Goal: Information Seeking & Learning: Learn about a topic

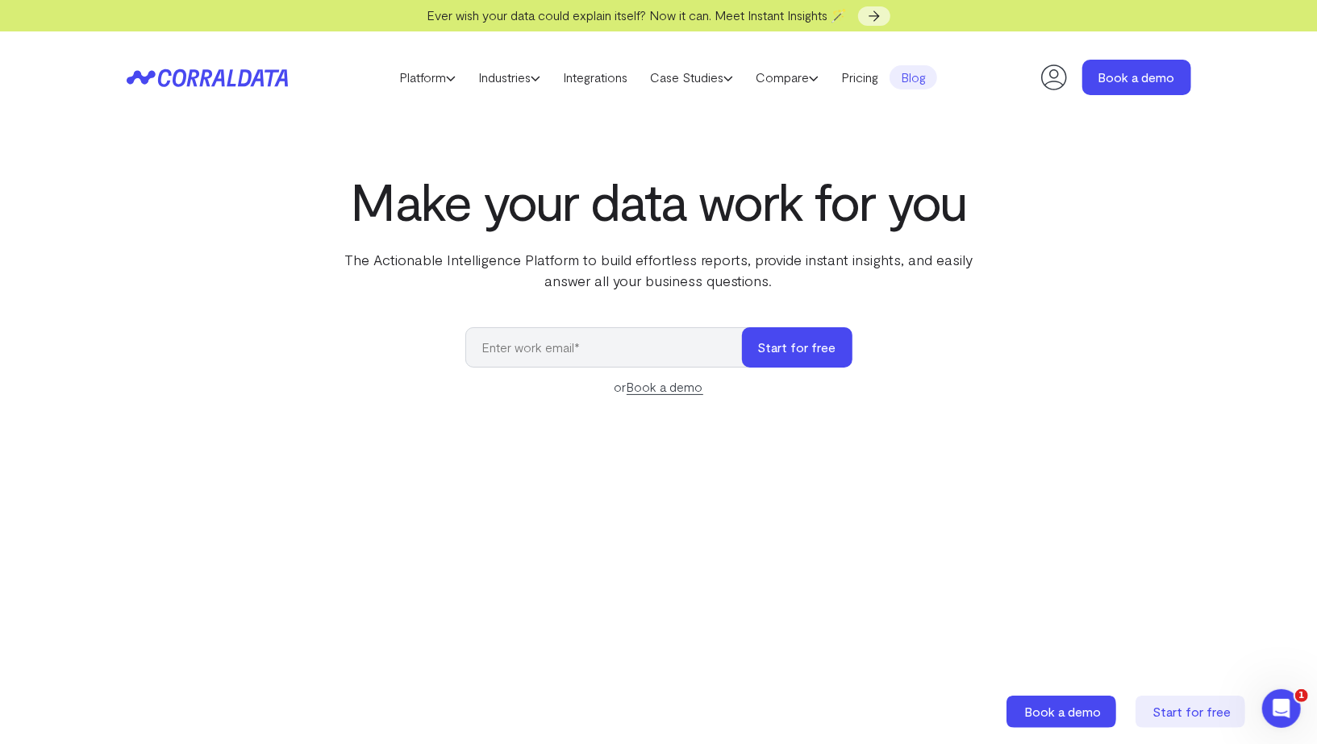
click at [920, 74] on link "Blog" at bounding box center [913, 77] width 48 height 24
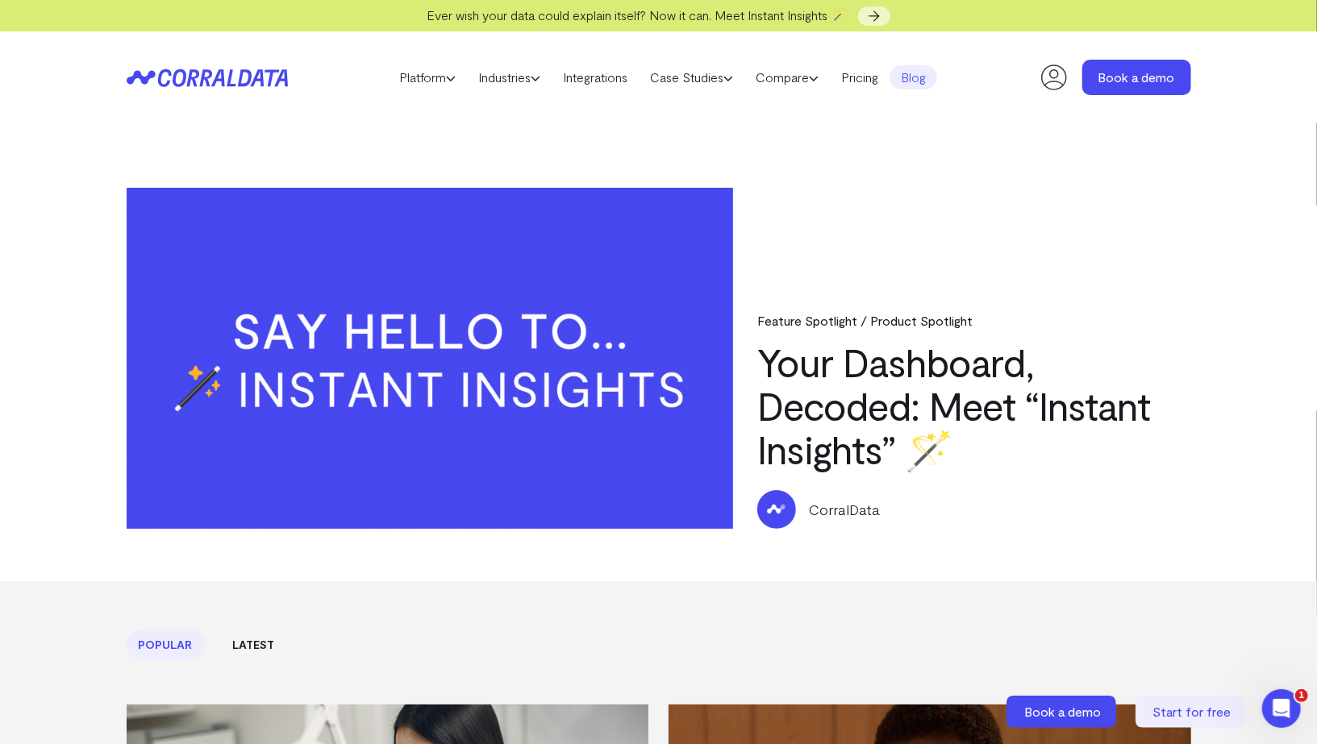
click at [1060, 70] on icon at bounding box center [1054, 77] width 32 height 32
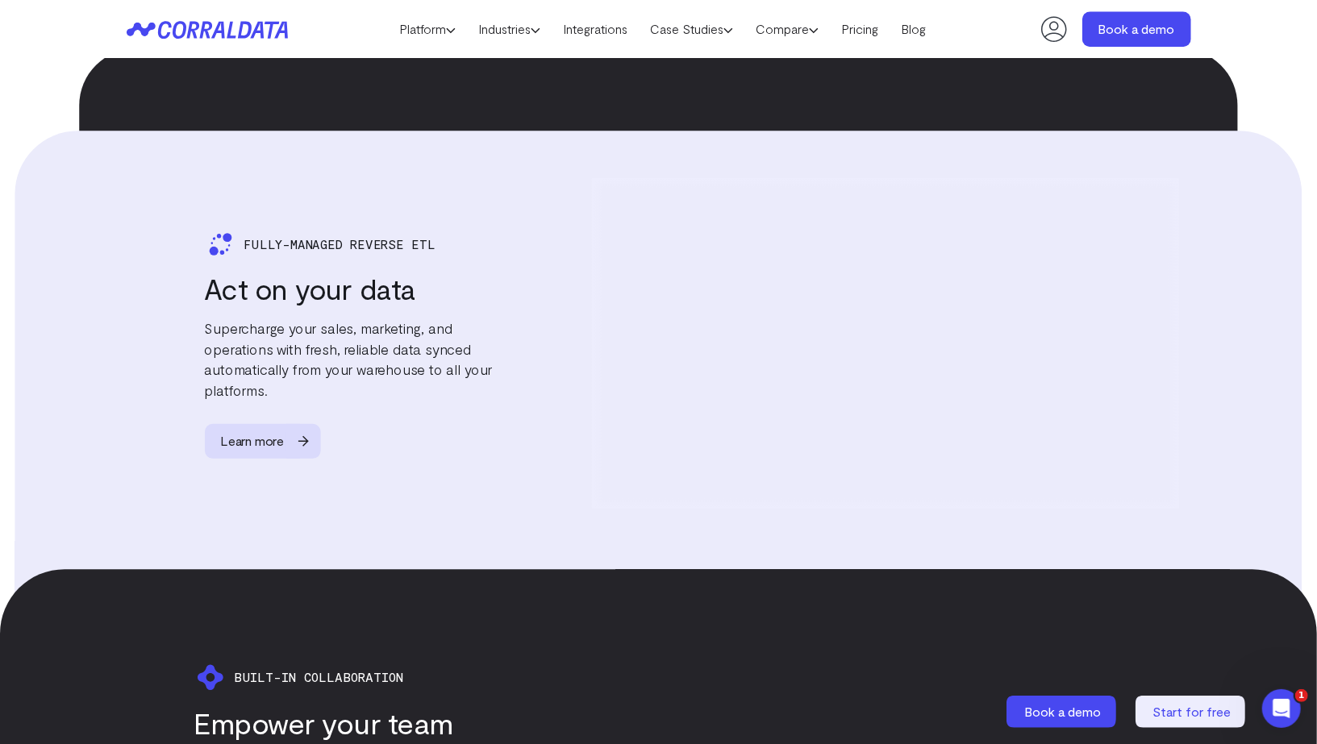
scroll to position [3114, 0]
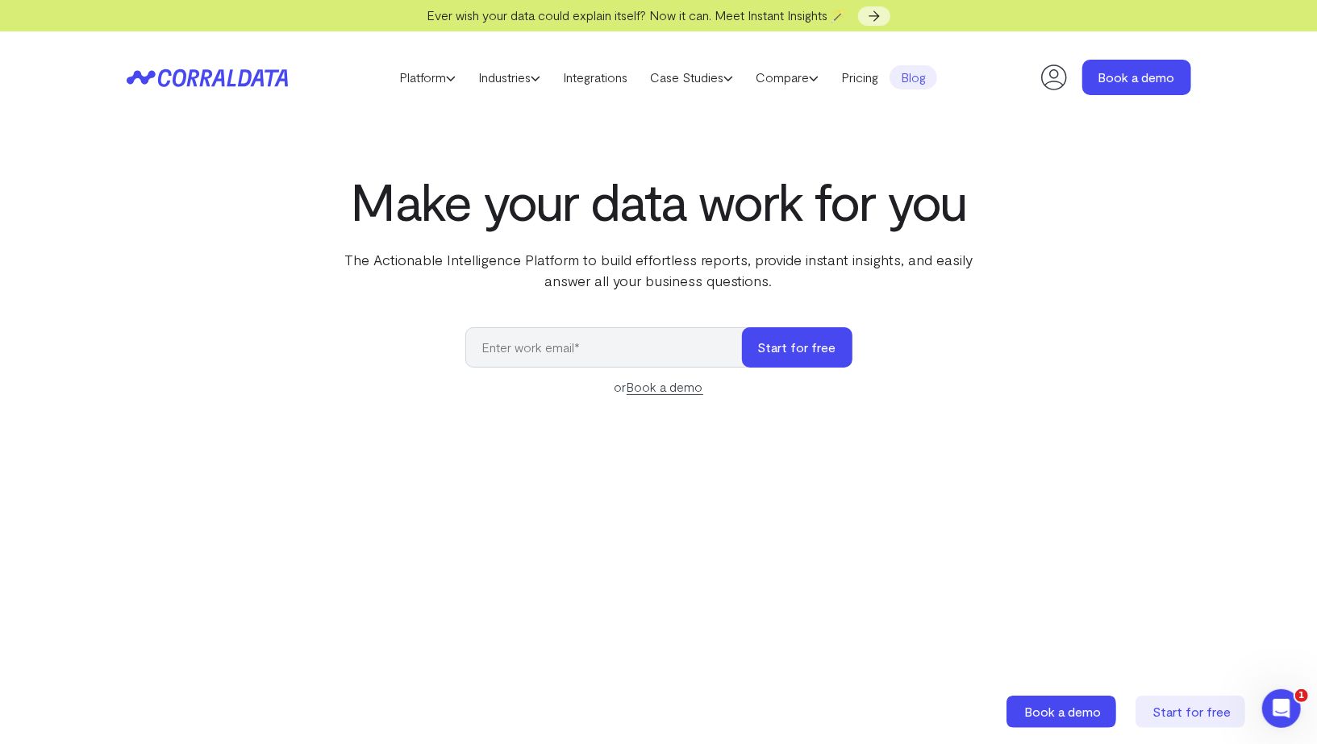
click at [913, 83] on link "Blog" at bounding box center [913, 77] width 48 height 24
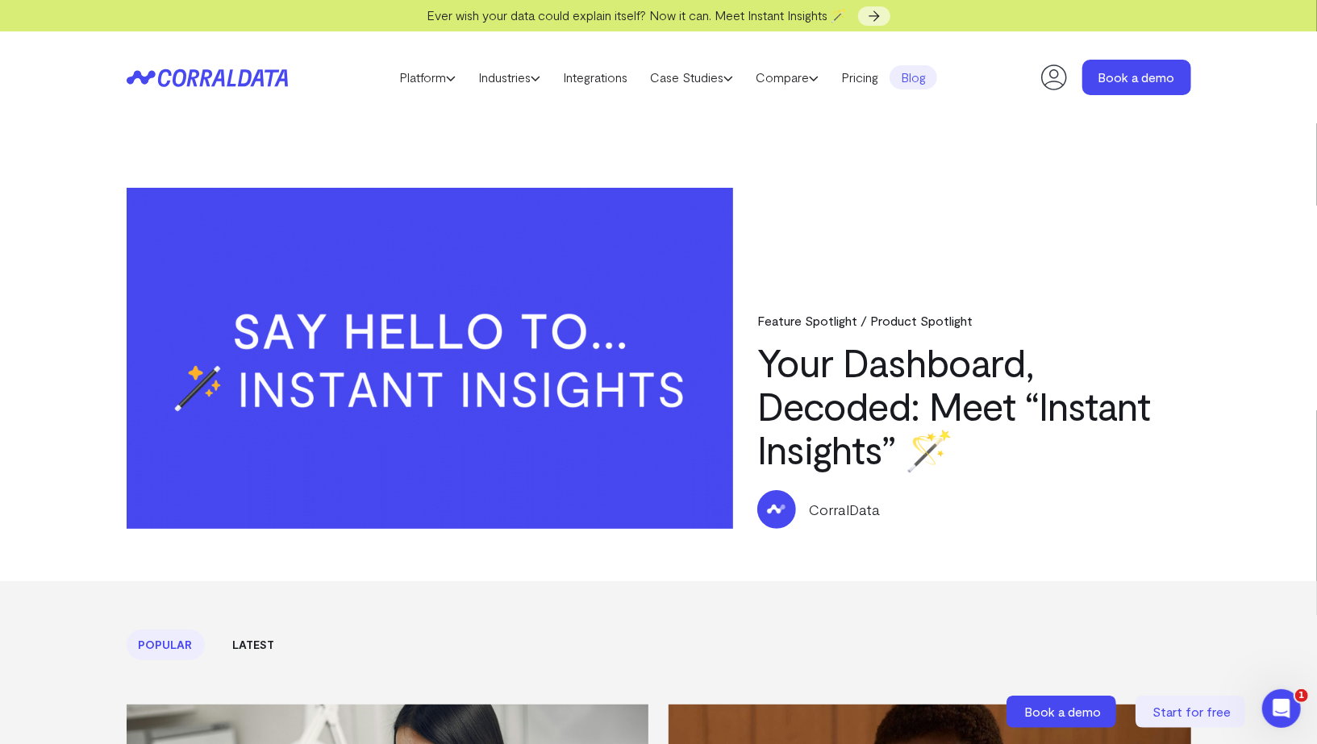
click at [780, 13] on span "Ever wish your data could explain itself? Now it can. Meet Instant Insights 🪄" at bounding box center [636, 14] width 420 height 15
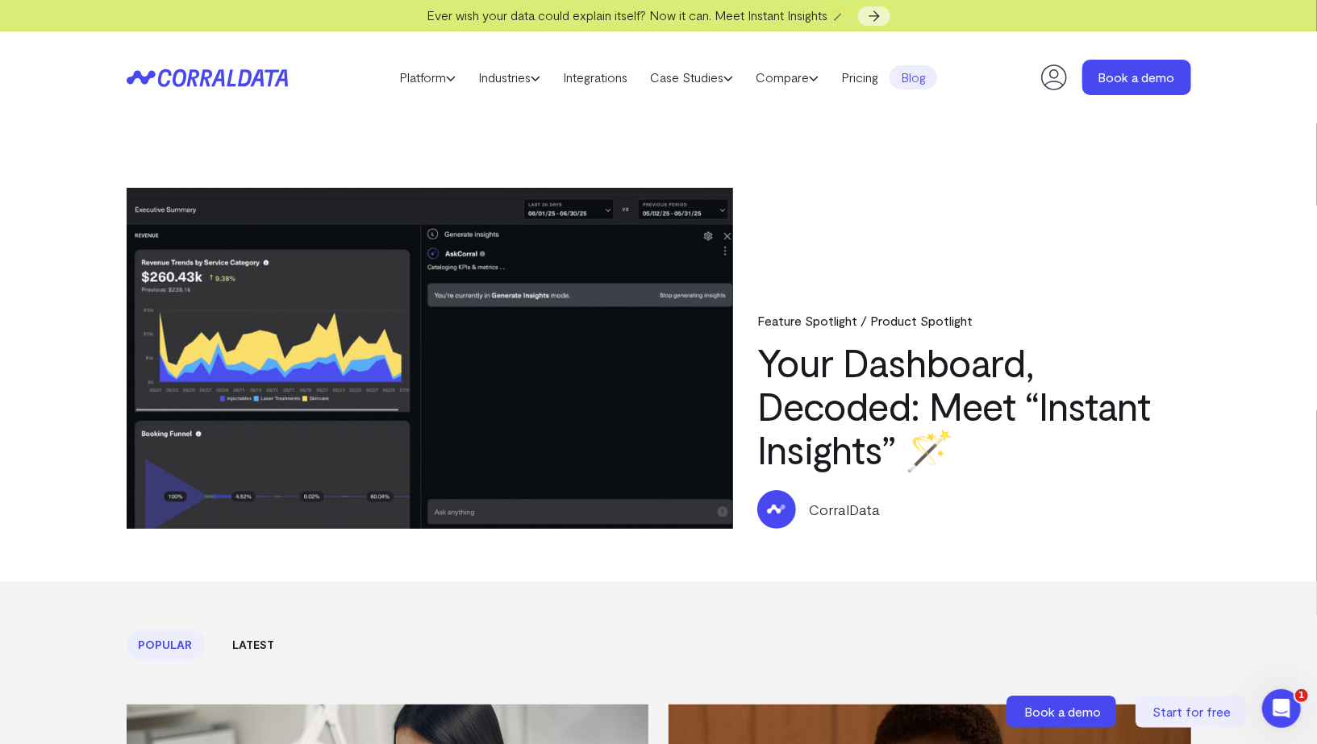
click at [839, 418] on link "Your Dashboard, Decoded: Meet “Instant Insights” 🪄" at bounding box center [953, 406] width 393 height 134
